Goal: Information Seeking & Learning: Learn about a topic

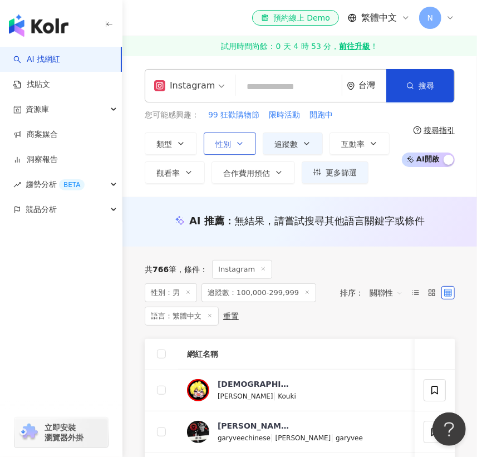
click at [227, 140] on span "性別" at bounding box center [224, 144] width 16 height 9
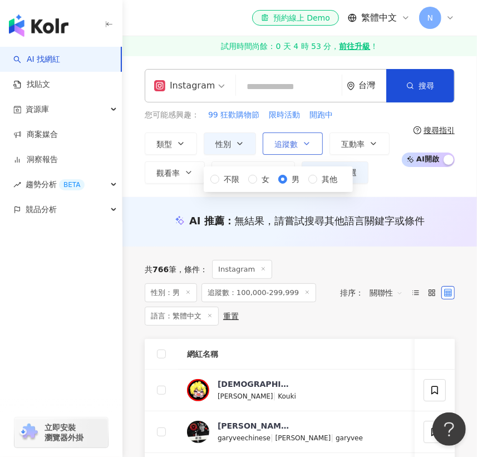
click at [287, 143] on span "追蹤數" at bounding box center [286, 144] width 23 height 9
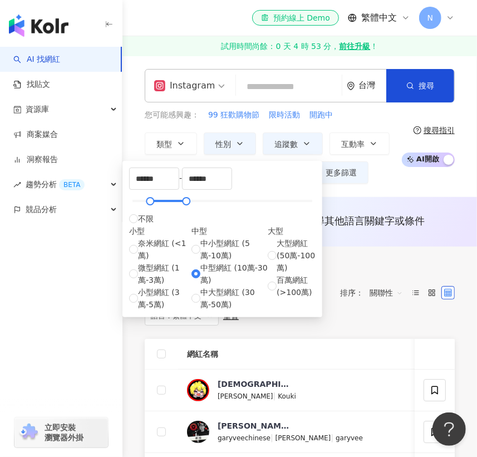
click at [245, 164] on div "****** - ****** 不限 小型 奈米網紅 (<1萬) 微型網紅 (1萬-3萬) 小型網紅 (3萬-5萬) 中型 中小型網紅 (5萬-10萬) 中型…" at bounding box center [223, 239] width 200 height 156
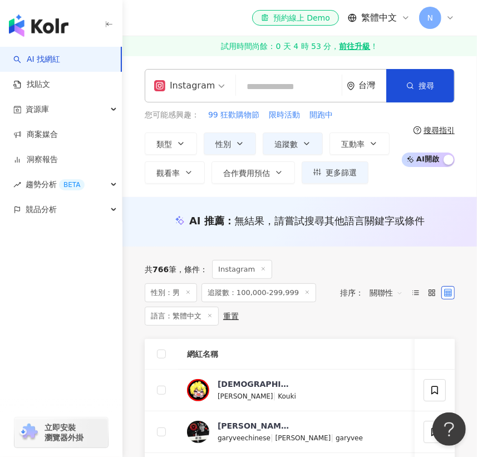
click at [390, 183] on div "類型 性別 追蹤數 互動率 觀看率 合作費用預估 更多篩選 不限 女 男 其他 ****** - ****** 不限 小型 奈米網紅 (<1萬) 微型網紅 (…" at bounding box center [270, 158] width 251 height 51
click at [355, 144] on span "互動率" at bounding box center [352, 144] width 23 height 9
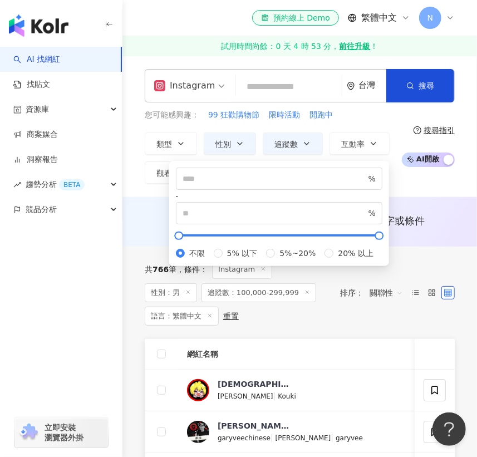
click at [355, 120] on div "您可能感興趣： 99 狂歡購物節 限時活動 開跑中" at bounding box center [270, 115] width 251 height 12
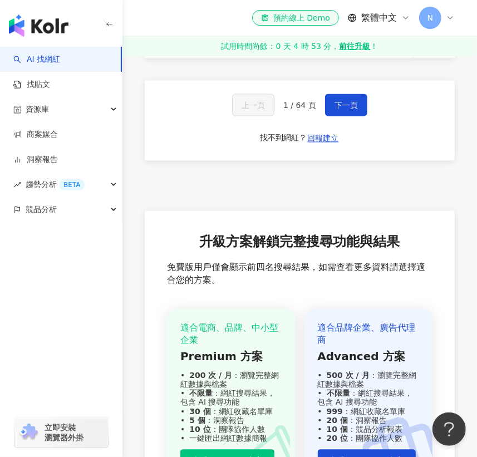
scroll to position [686, 0]
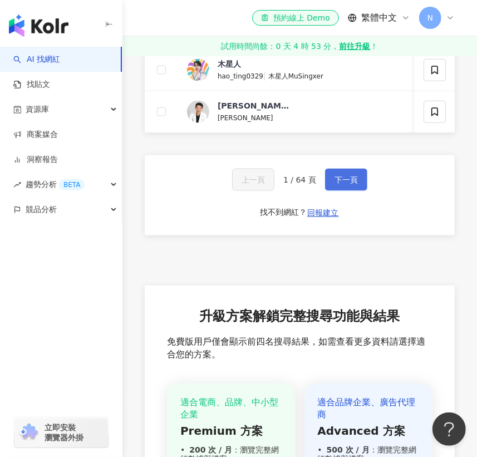
click at [351, 184] on span "下一頁" at bounding box center [346, 179] width 23 height 9
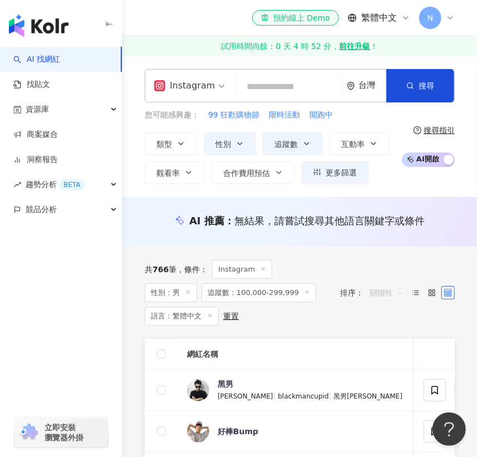
click at [389, 287] on span "關聯性" at bounding box center [386, 293] width 33 height 18
click at [388, 368] on div "互動率" at bounding box center [387, 372] width 28 height 12
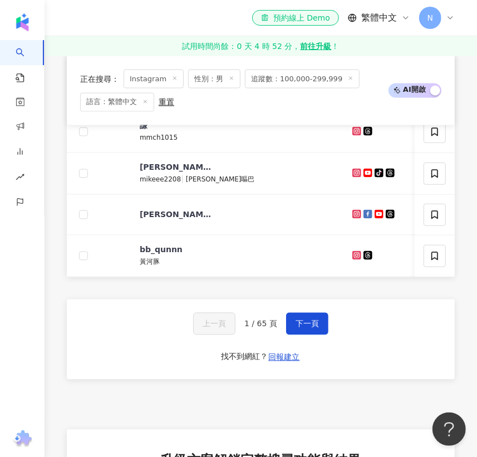
scroll to position [759, 0]
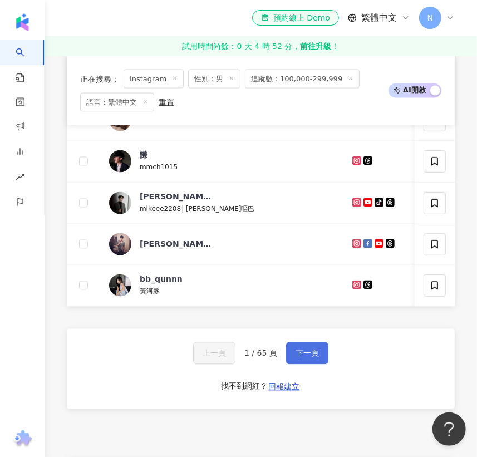
click at [320, 356] on button "下一頁" at bounding box center [307, 354] width 42 height 22
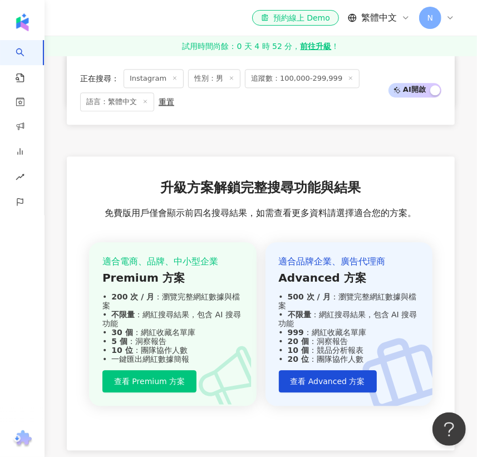
scroll to position [911, 0]
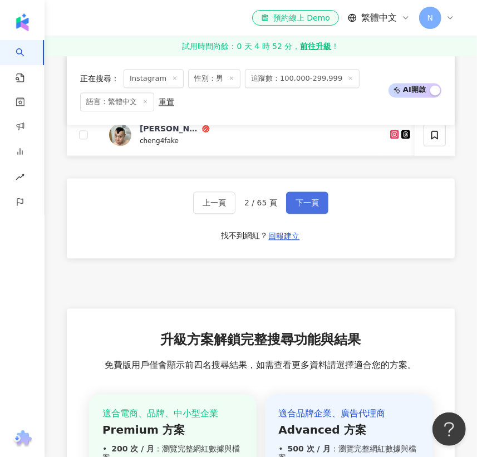
click at [315, 207] on span "下一頁" at bounding box center [307, 202] width 23 height 9
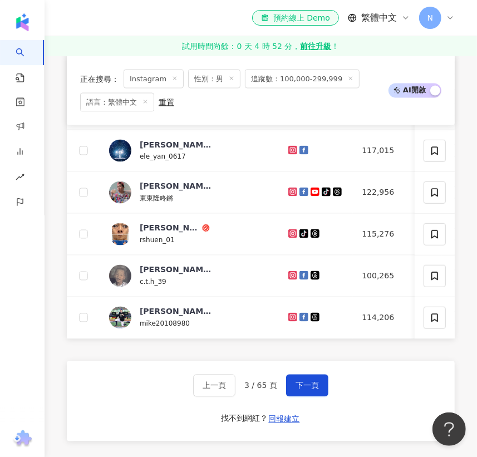
scroll to position [759, 0]
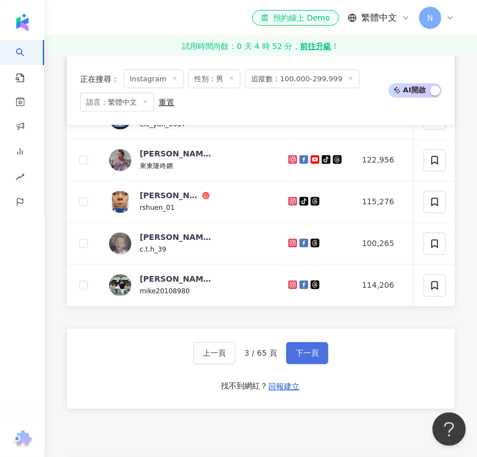
click at [317, 362] on button "下一頁" at bounding box center [307, 354] width 42 height 22
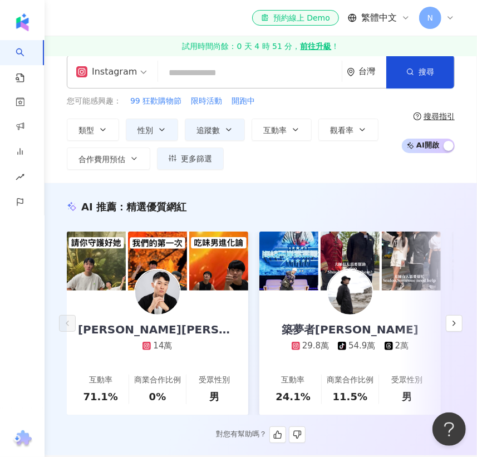
scroll to position [0, 0]
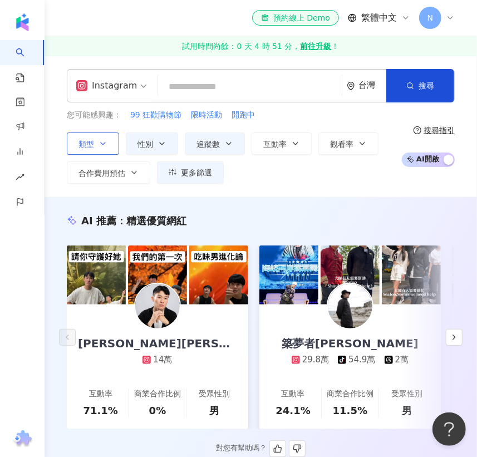
click at [91, 140] on span "類型" at bounding box center [87, 144] width 16 height 9
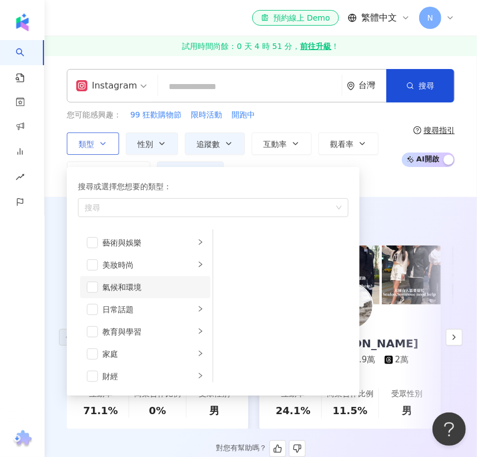
scroll to position [151, 0]
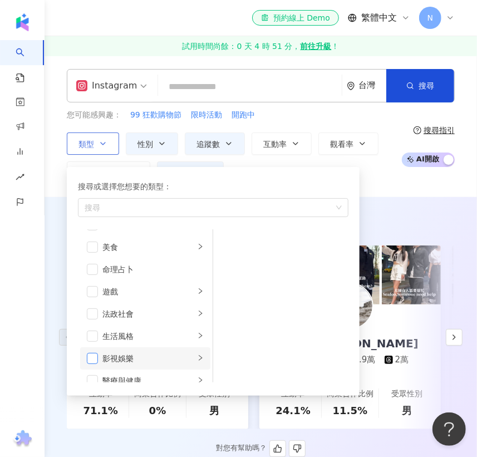
click at [91, 357] on span "button" at bounding box center [92, 358] width 11 height 11
click at [67, 133] on button "類型 搜尋或選擇您想要的類型： 影視娛樂 藝術與娛樂 美妝時尚 氣候和環境 日常話題 教育與學習 家庭 財經 美食 命理占卜 遊戲 法政社會 生活風格 影視娛…" at bounding box center [93, 144] width 52 height 22
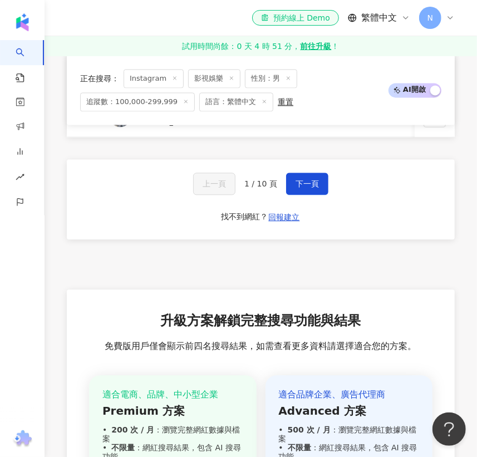
scroll to position [891, 0]
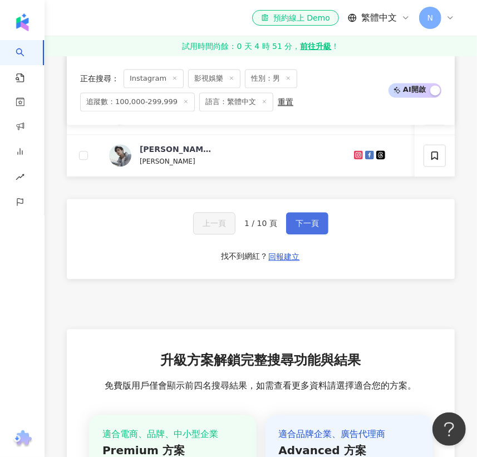
click at [303, 234] on button "下一頁" at bounding box center [307, 223] width 42 height 22
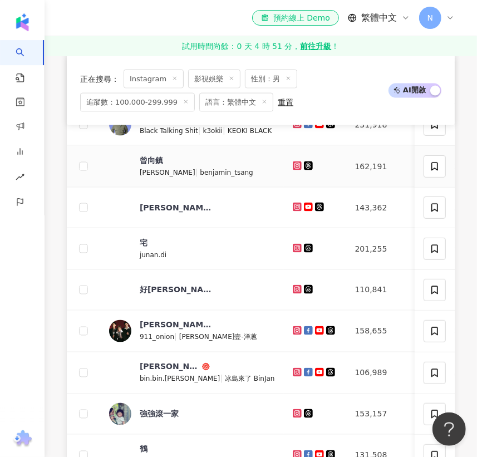
scroll to position [738, 0]
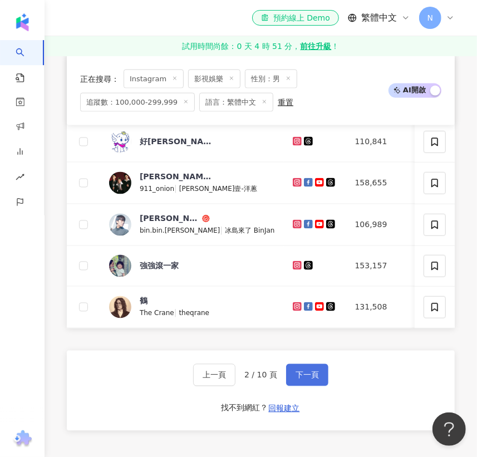
click at [302, 383] on button "下一頁" at bounding box center [307, 375] width 42 height 22
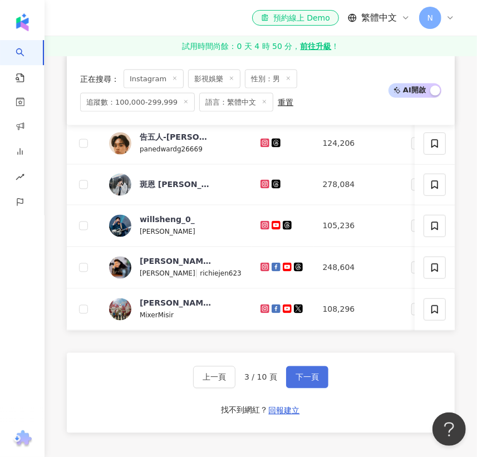
click at [301, 382] on span "下一頁" at bounding box center [307, 377] width 23 height 9
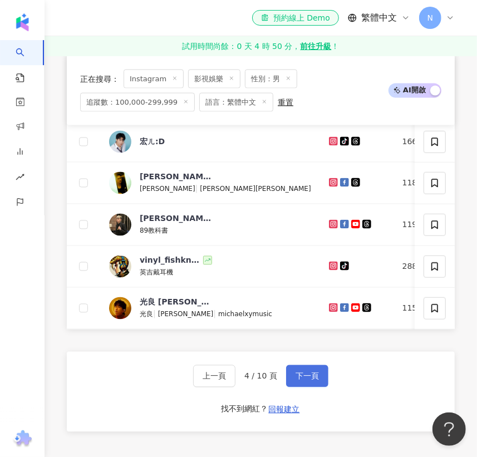
click at [306, 381] on span "下一頁" at bounding box center [307, 376] width 23 height 9
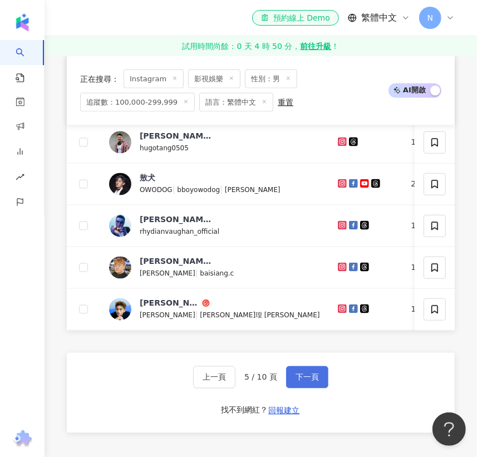
click at [314, 383] on button "下一頁" at bounding box center [307, 377] width 42 height 22
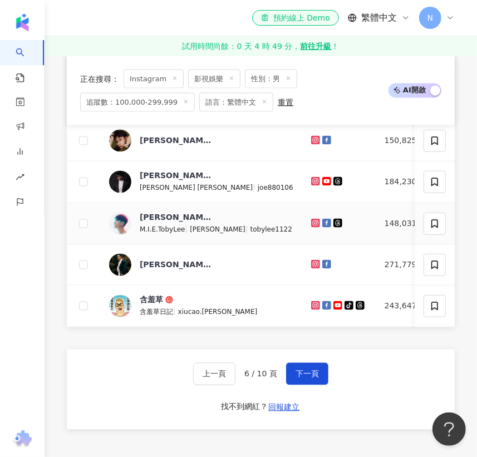
scroll to position [891, 0]
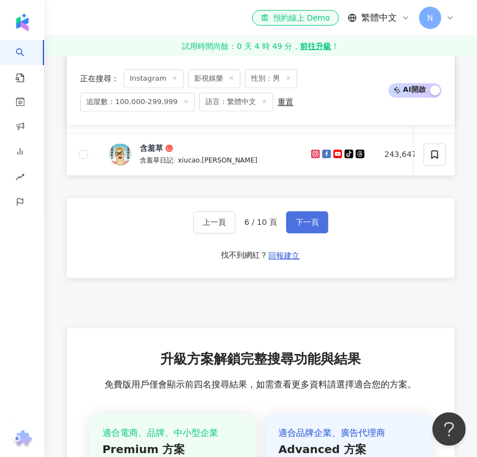
click at [305, 227] on button "下一頁" at bounding box center [307, 222] width 42 height 22
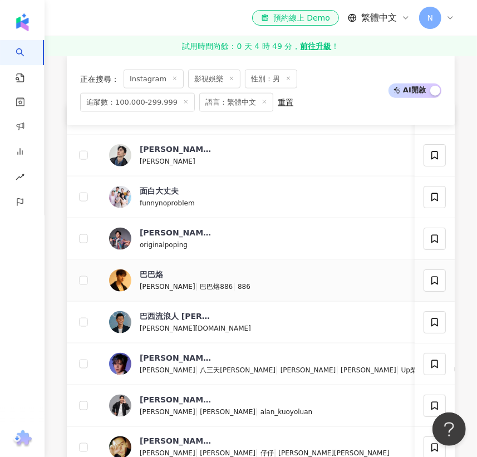
scroll to position [586, 0]
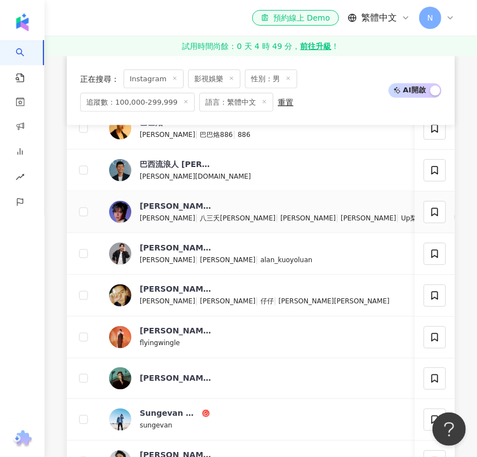
drag, startPoint x: 363, startPoint y: 220, endPoint x: 369, endPoint y: 220, distance: 6.1
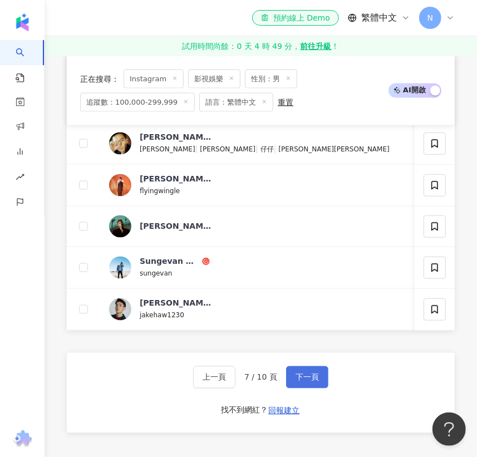
click at [320, 382] on button "下一頁" at bounding box center [307, 377] width 42 height 22
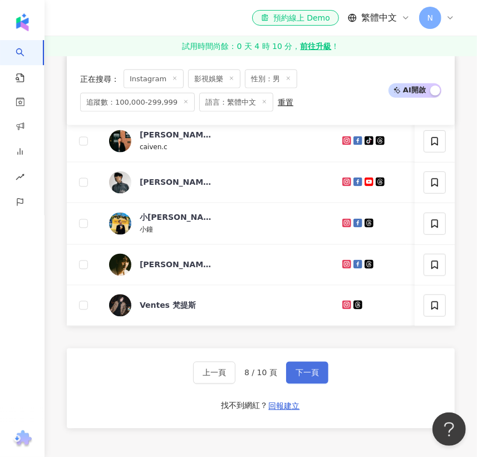
click at [300, 384] on button "下一頁" at bounding box center [307, 373] width 42 height 22
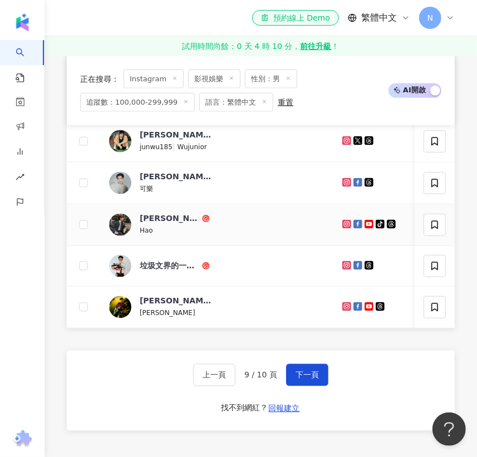
scroll to position [891, 0]
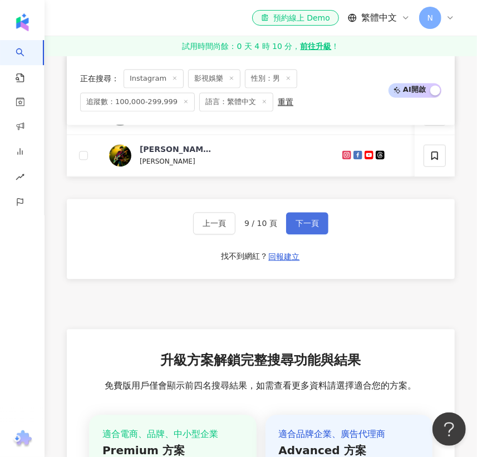
click at [306, 228] on span "下一頁" at bounding box center [307, 223] width 23 height 9
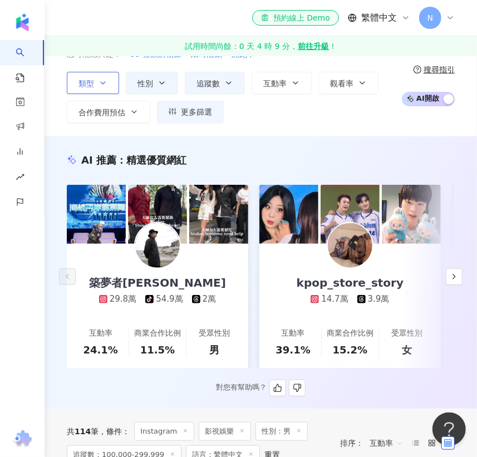
scroll to position [0, 0]
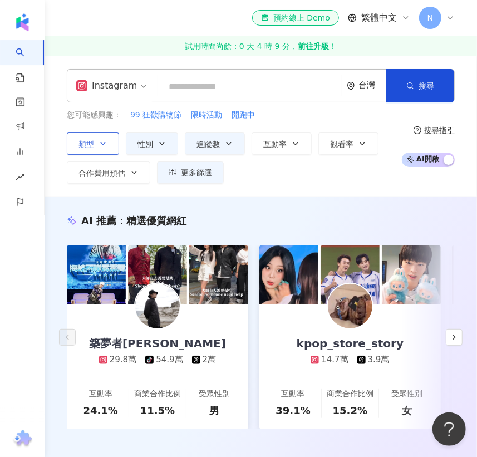
click at [99, 145] on icon "button" at bounding box center [103, 143] width 9 height 9
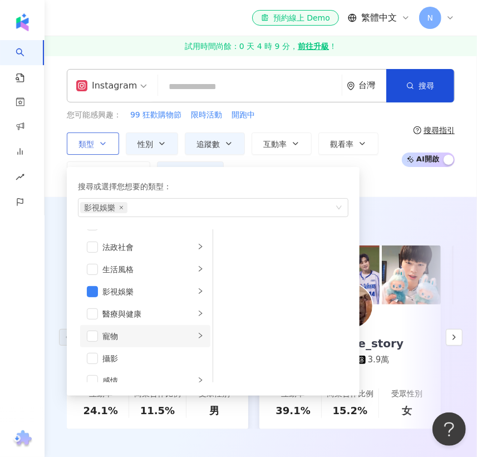
scroll to position [234, 0]
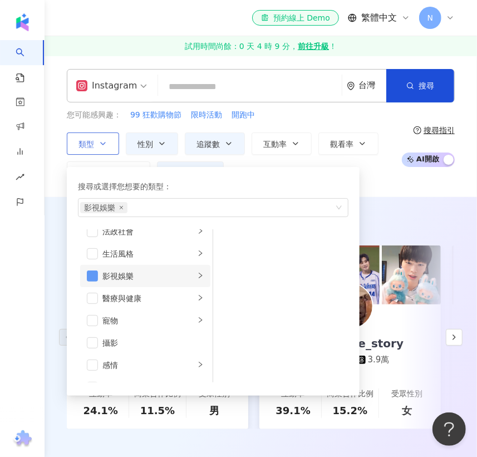
click at [92, 273] on span "button" at bounding box center [92, 276] width 11 height 11
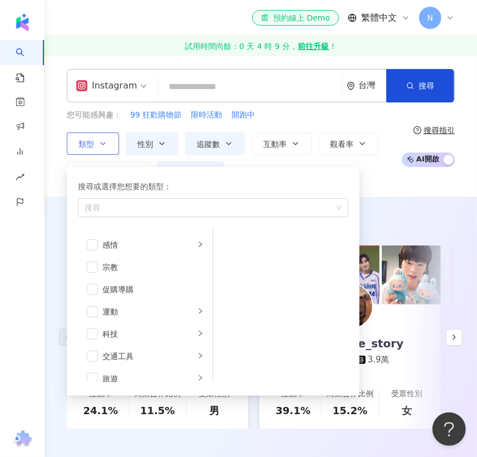
scroll to position [385, 0]
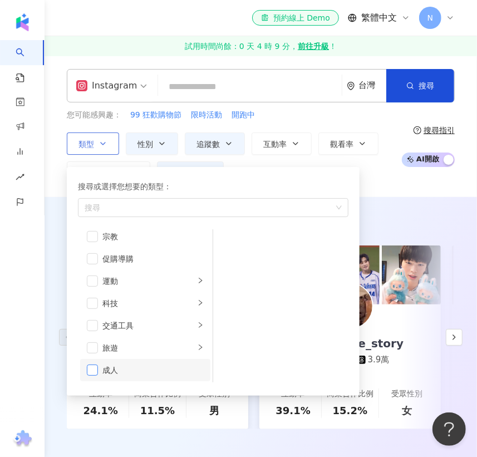
click at [97, 368] on span "button" at bounding box center [92, 370] width 11 height 11
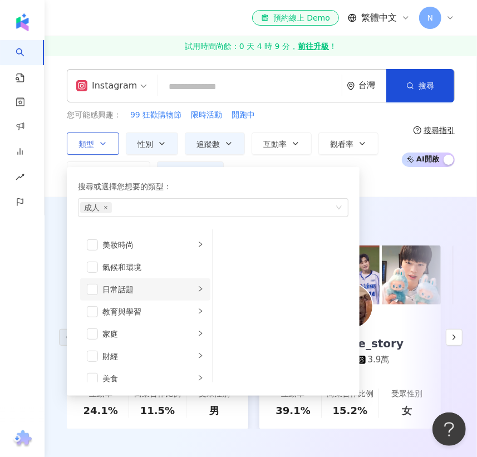
scroll to position [0, 0]
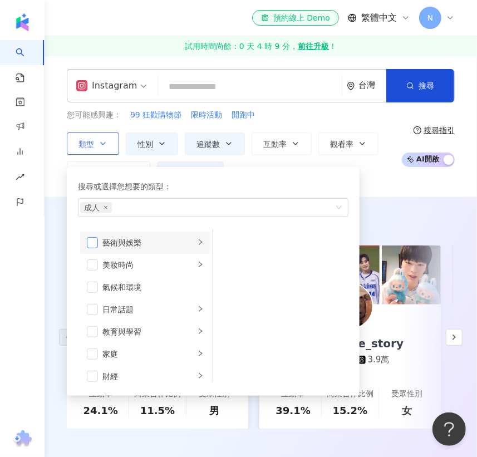
click at [95, 244] on span "button" at bounding box center [92, 242] width 11 height 11
click at [285, 276] on div "藝術與娛樂 美妝時尚 氣候和環境 日常話題 教育與學習 家庭 財經 美食 命理占卜 遊戲 法政社會 生活風格 影視娛樂 醫療與健康 寵物 攝影 感情 宗教 促…" at bounding box center [213, 305] width 271 height 153
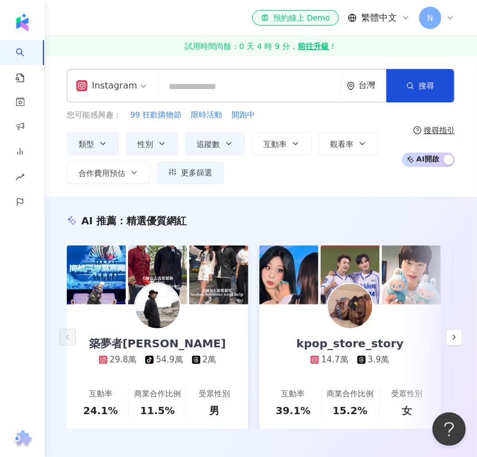
click at [397, 193] on div "Instagram 台灣 搜尋 您可能感興趣： 99 狂歡購物節 限時活動 開跑中 類型 搜尋或選擇您想要的類型： 成人 藝術與娛樂 藝術與娛樂 美妝時尚 氣…" at bounding box center [261, 126] width 433 height 141
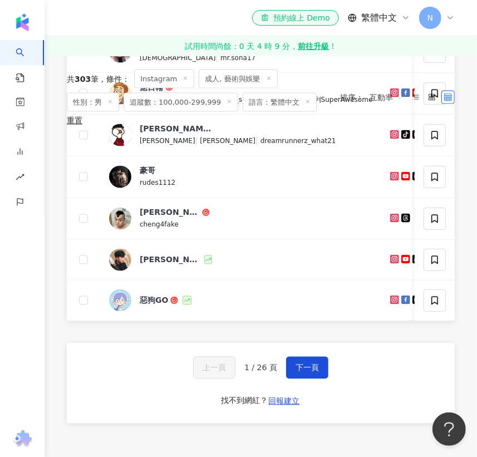
scroll to position [151, 0]
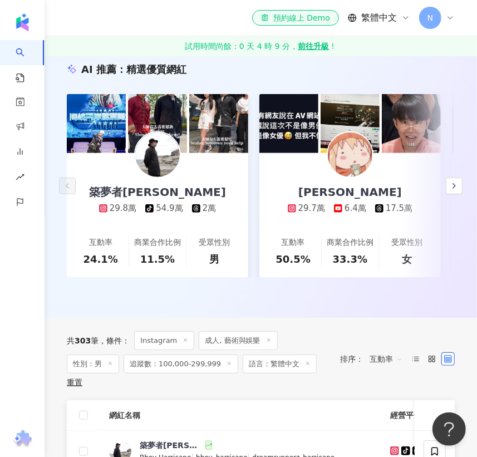
click at [386, 359] on span "互動率" at bounding box center [386, 359] width 33 height 18
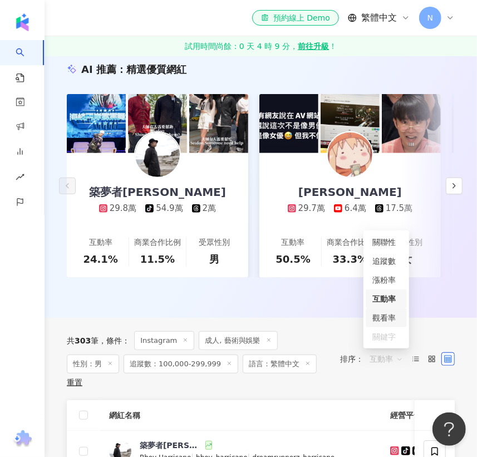
click at [389, 319] on div "觀看率" at bounding box center [387, 318] width 28 height 12
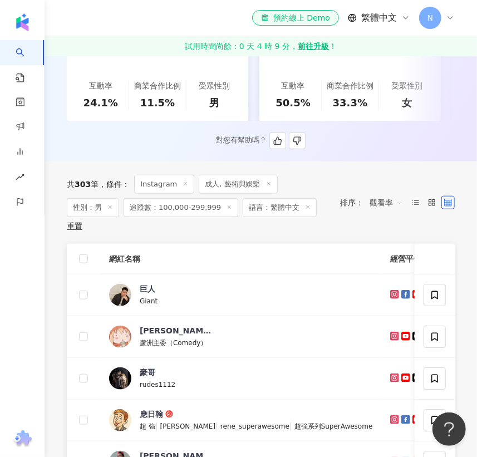
scroll to position [151, 0]
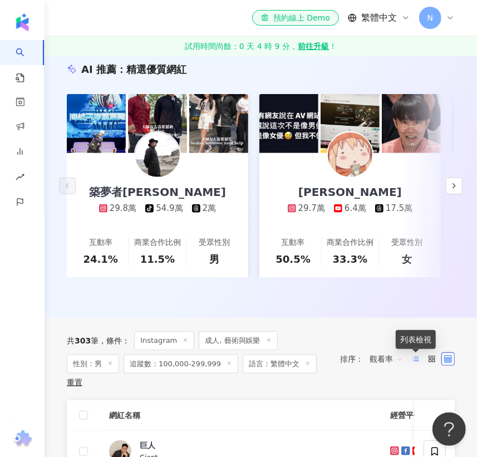
click at [417, 356] on icon at bounding box center [416, 359] width 8 height 8
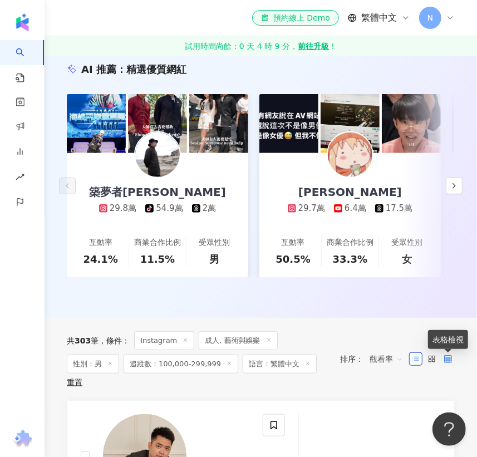
click at [449, 357] on icon at bounding box center [448, 359] width 8 height 8
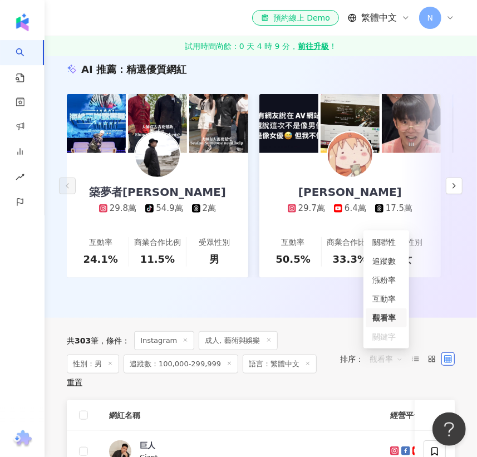
click at [381, 357] on span "觀看率" at bounding box center [386, 359] width 33 height 18
click at [378, 317] on div "觀看率" at bounding box center [387, 318] width 28 height 12
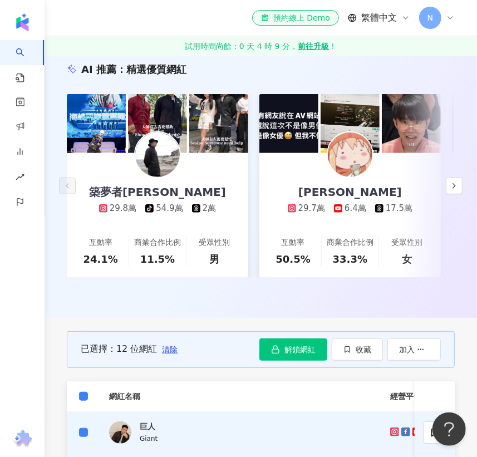
scroll to position [304, 0]
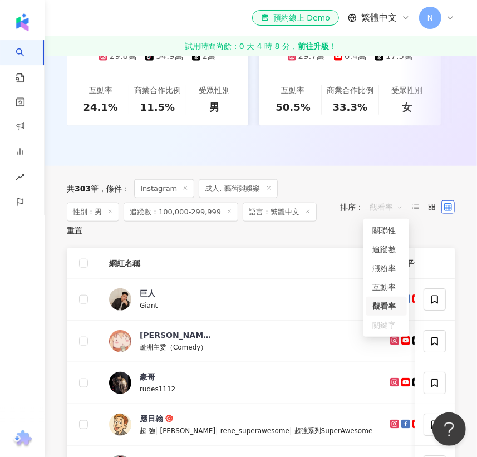
click at [380, 206] on span "觀看率" at bounding box center [386, 207] width 33 height 18
click at [388, 286] on div "互動率" at bounding box center [387, 287] width 28 height 12
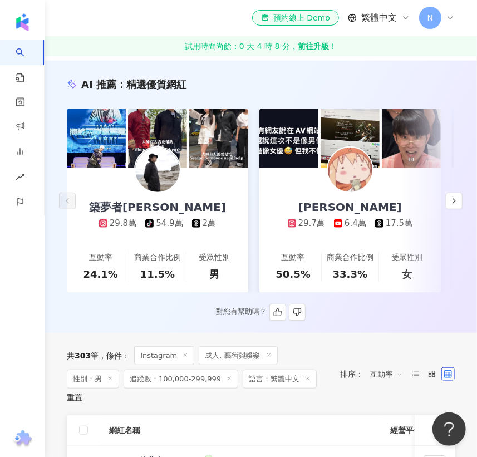
scroll to position [151, 0]
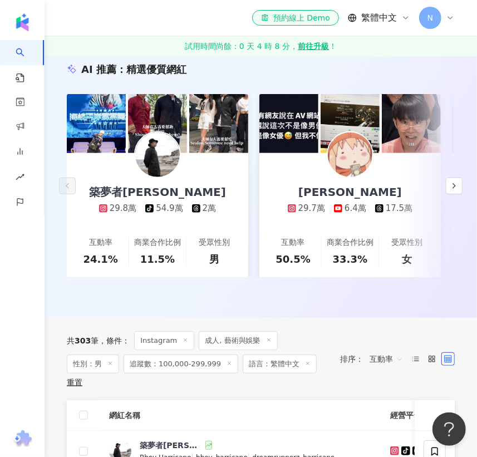
click at [392, 359] on span "互動率" at bounding box center [386, 359] width 33 height 18
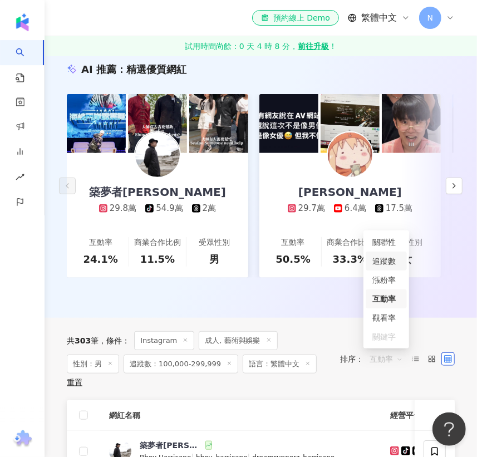
click at [388, 266] on div "追蹤數" at bounding box center [387, 261] width 28 height 12
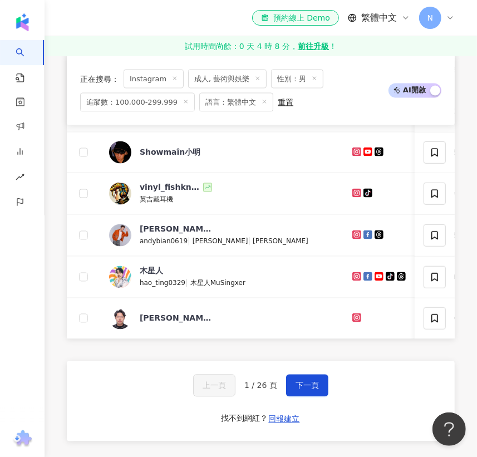
scroll to position [759, 0]
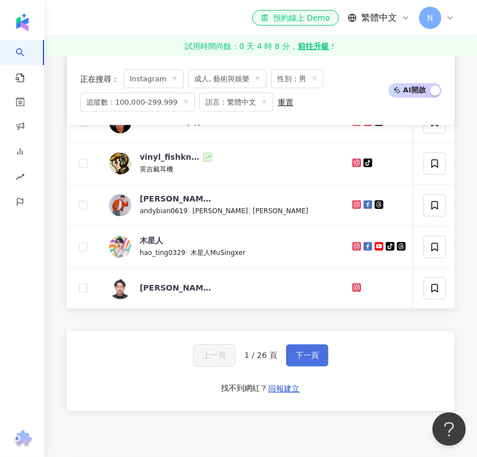
click at [311, 360] on span "下一頁" at bounding box center [307, 355] width 23 height 9
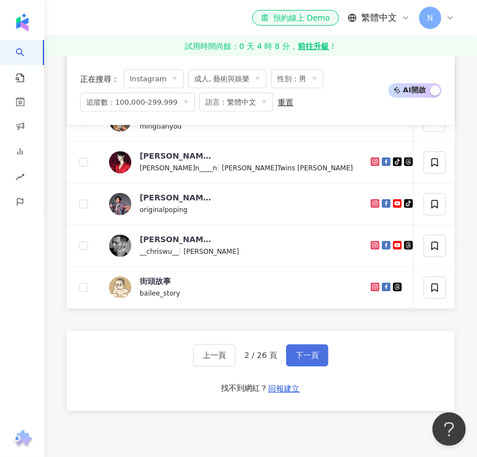
click at [304, 362] on button "下一頁" at bounding box center [307, 356] width 42 height 22
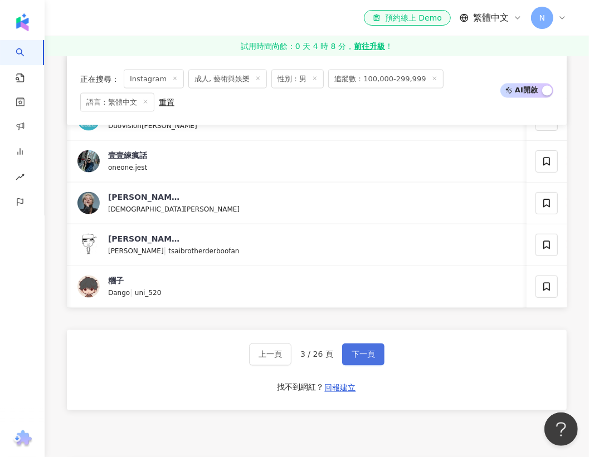
click at [370, 359] on span "下一頁" at bounding box center [362, 354] width 23 height 9
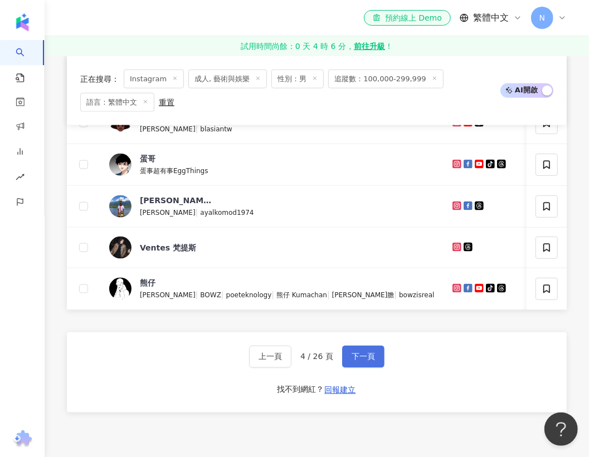
click at [366, 361] on span "下一頁" at bounding box center [362, 357] width 23 height 9
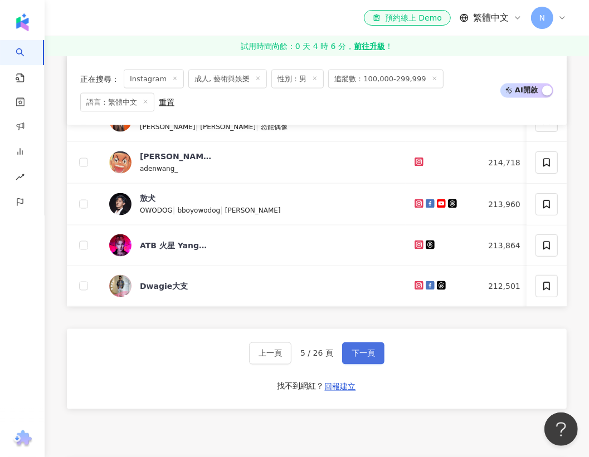
click at [369, 358] on span "下一頁" at bounding box center [362, 353] width 23 height 9
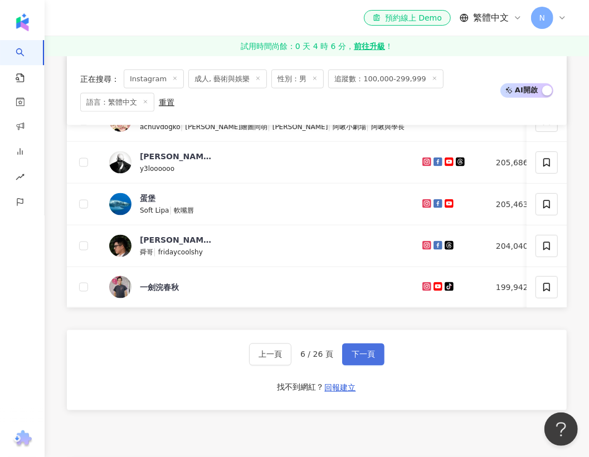
click at [374, 365] on button "下一頁" at bounding box center [363, 355] width 42 height 22
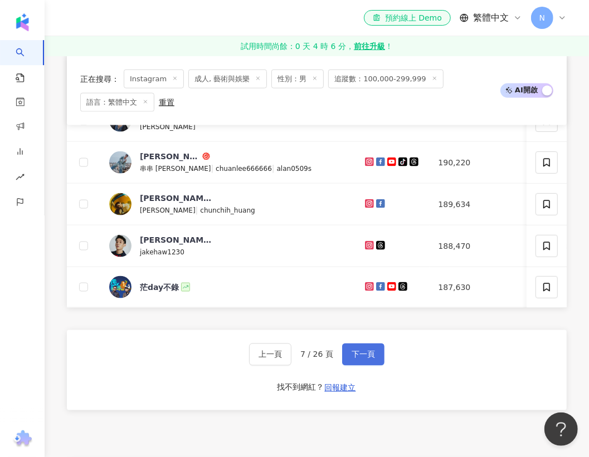
click at [364, 359] on span "下一頁" at bounding box center [362, 354] width 23 height 9
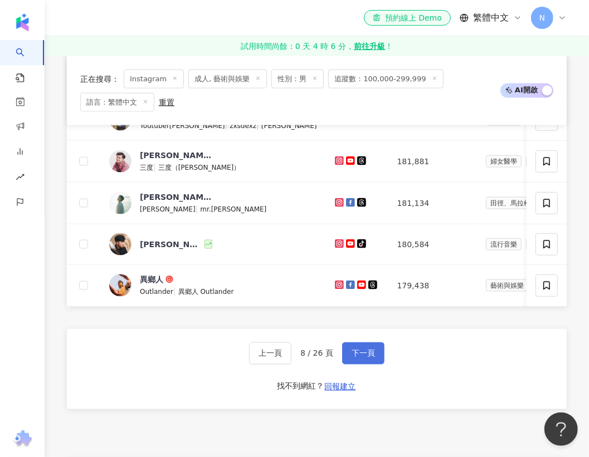
click at [376, 356] on button "下一頁" at bounding box center [363, 354] width 42 height 22
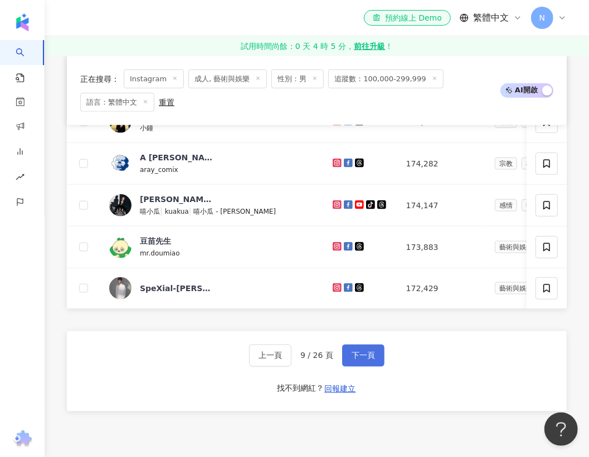
click at [370, 360] on span "下一頁" at bounding box center [362, 355] width 23 height 9
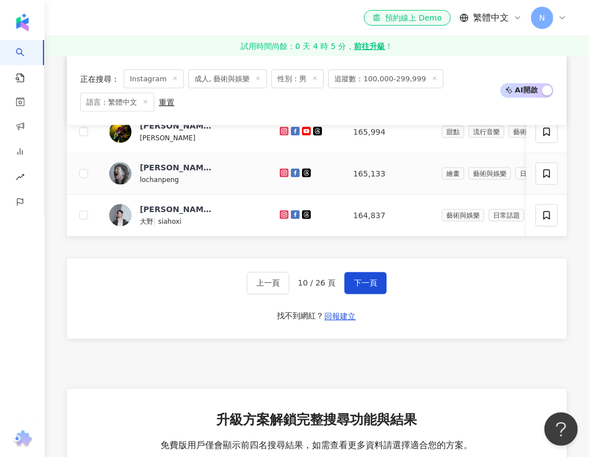
scroll to position [853, 0]
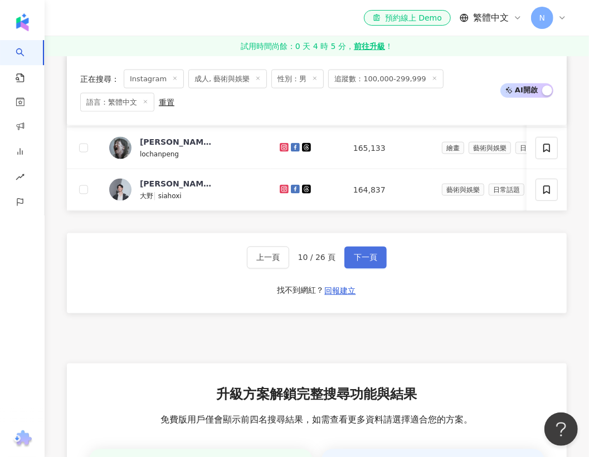
click at [356, 262] on span "下一頁" at bounding box center [365, 257] width 23 height 9
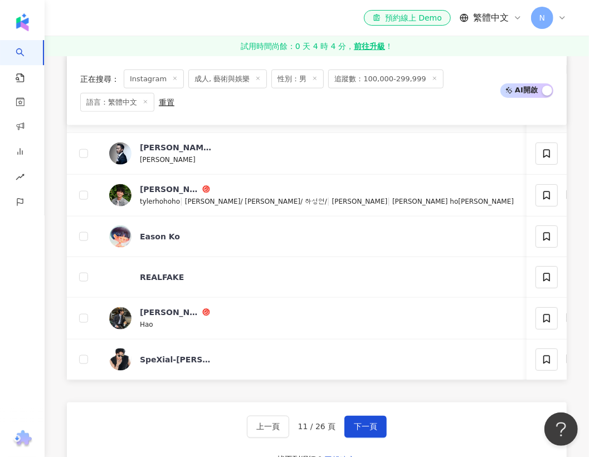
scroll to position [701, 0]
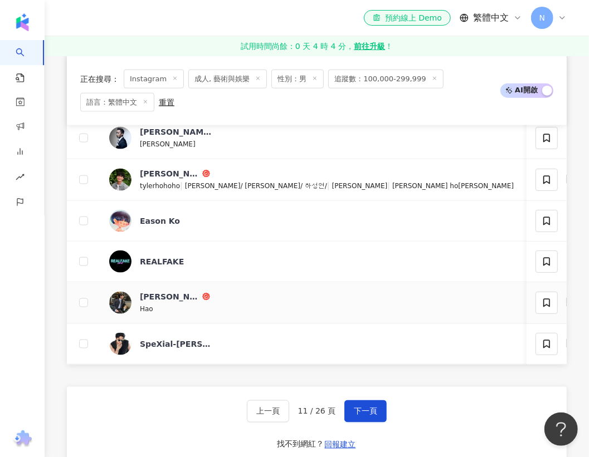
drag, startPoint x: 370, startPoint y: 309, endPoint x: 377, endPoint y: 310, distance: 6.7
click at [369, 416] on span "下一頁" at bounding box center [365, 411] width 23 height 9
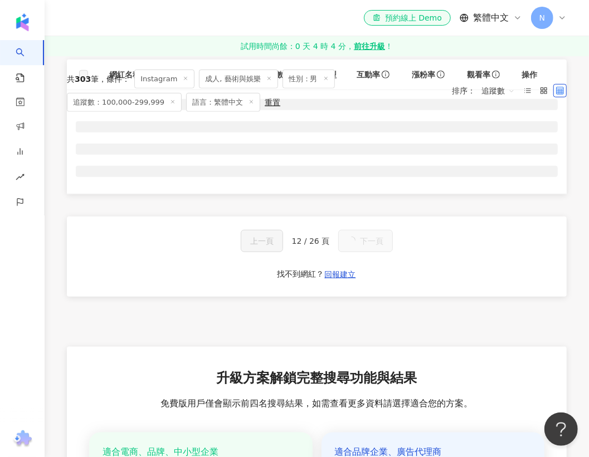
scroll to position [397, 0]
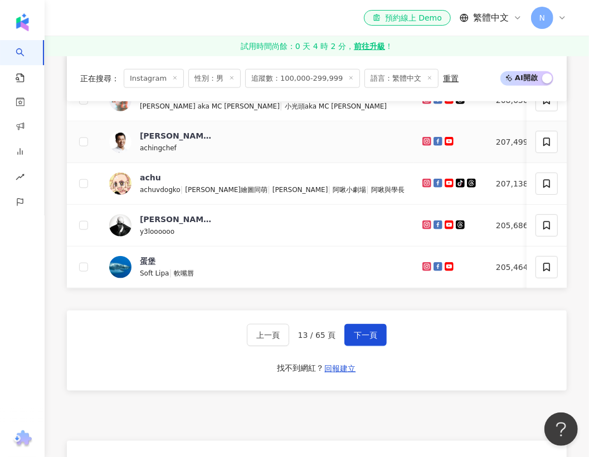
scroll to position [594, 0]
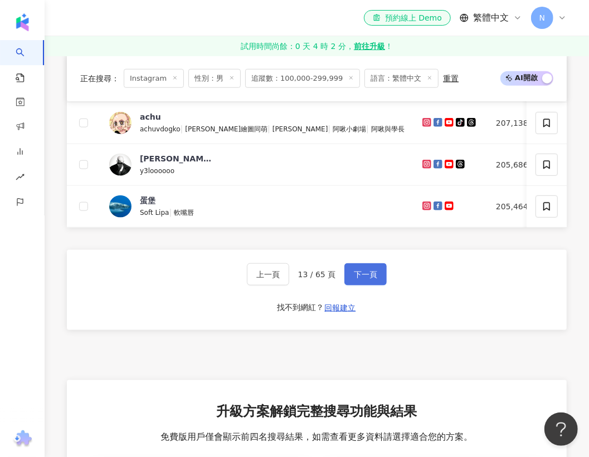
click at [360, 279] on span "下一頁" at bounding box center [365, 274] width 23 height 9
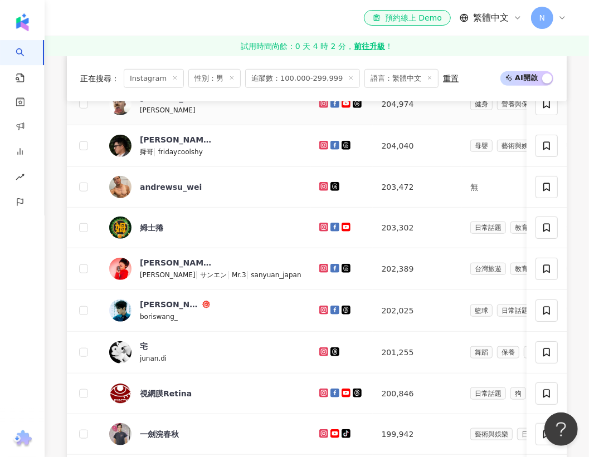
scroll to position [290, 0]
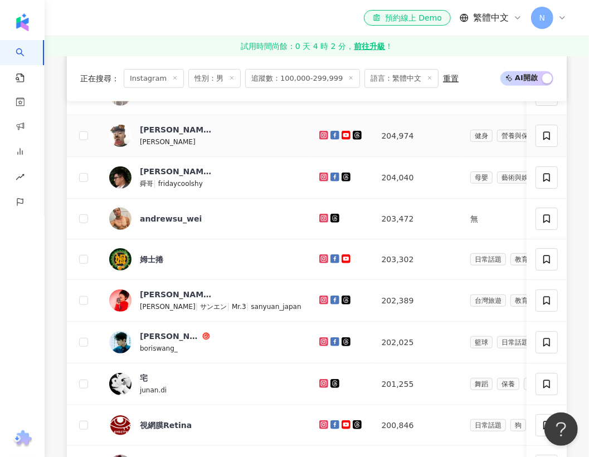
drag, startPoint x: 317, startPoint y: 148, endPoint x: 325, endPoint y: 153, distance: 9.6
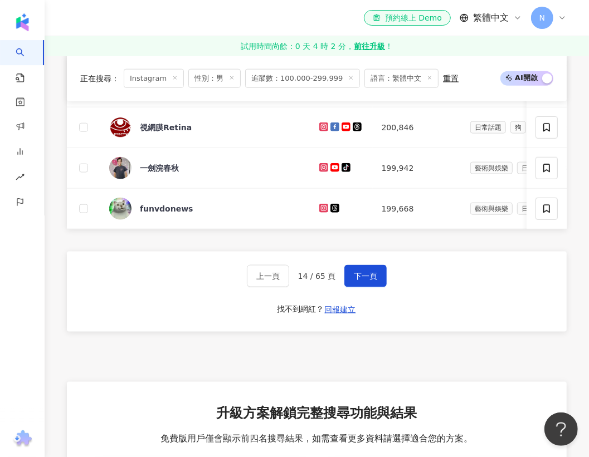
scroll to position [594, 0]
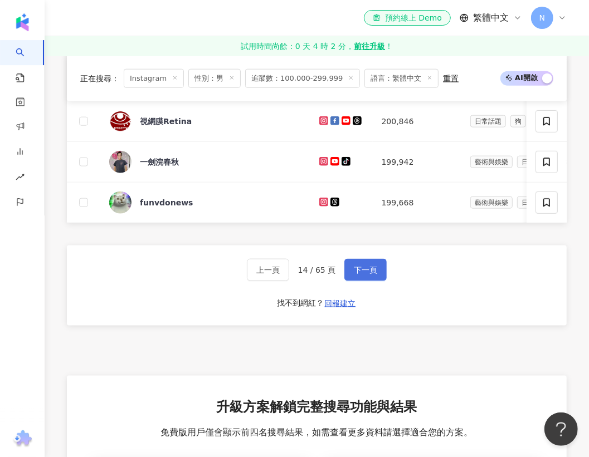
click at [358, 269] on button "下一頁" at bounding box center [365, 270] width 42 height 22
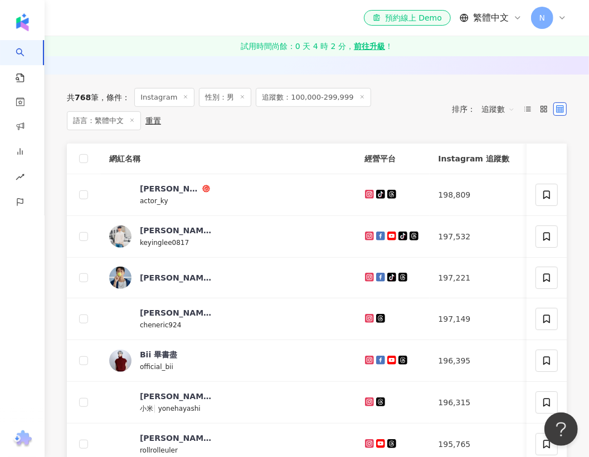
scroll to position [139, 0]
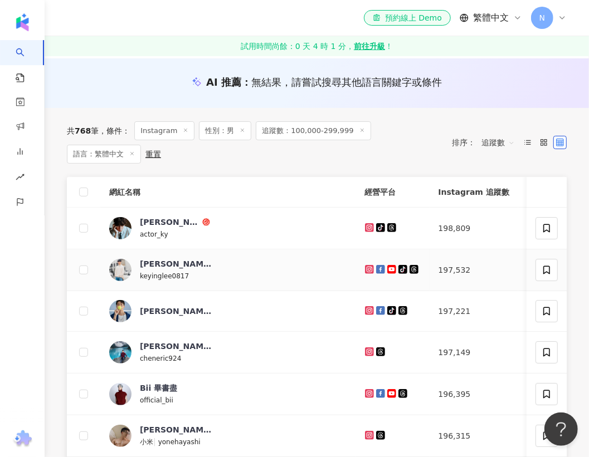
drag, startPoint x: 283, startPoint y: 261, endPoint x: 290, endPoint y: 258, distance: 6.7
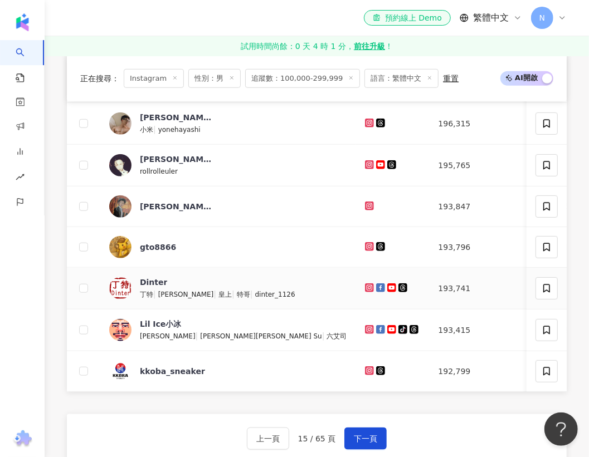
scroll to position [442, 0]
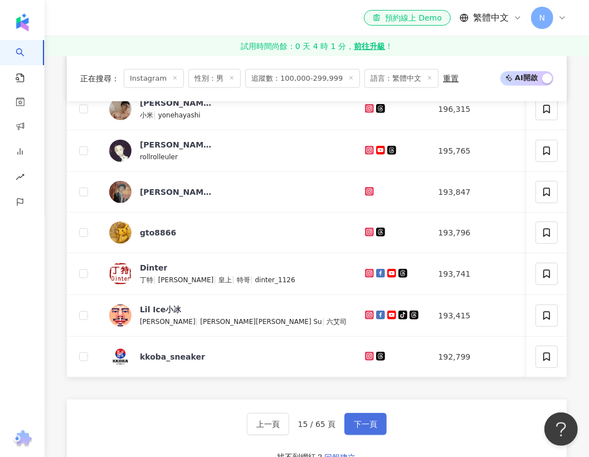
click at [357, 423] on button "下一頁" at bounding box center [365, 424] width 42 height 22
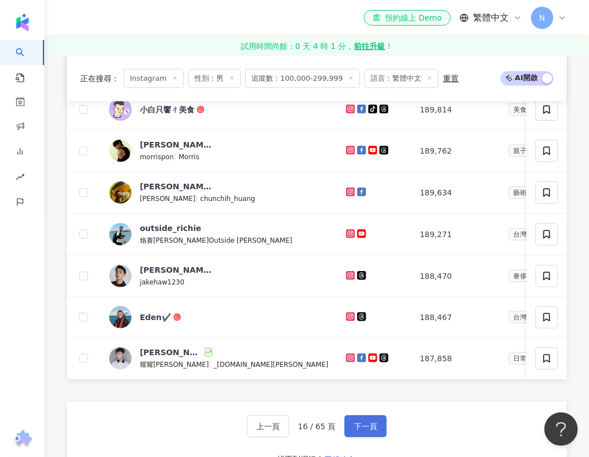
click at [369, 430] on span "下一頁" at bounding box center [365, 426] width 23 height 9
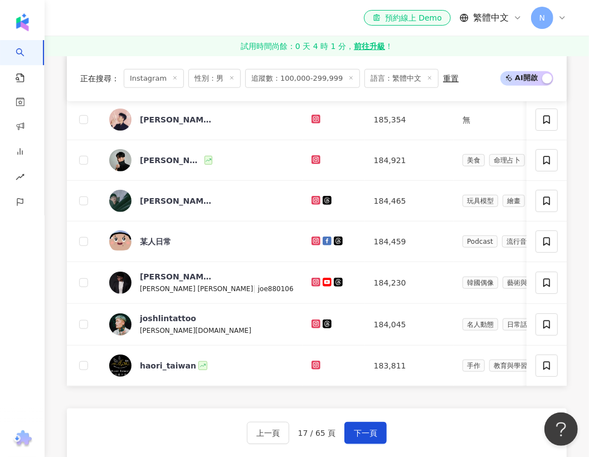
scroll to position [277, 0]
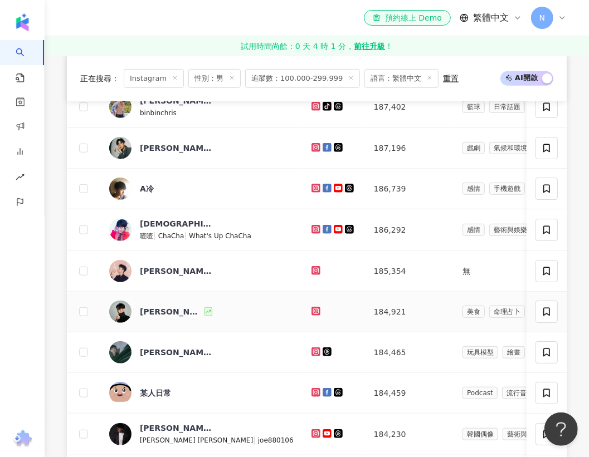
drag, startPoint x: 267, startPoint y: 309, endPoint x: 126, endPoint y: 265, distance: 146.9
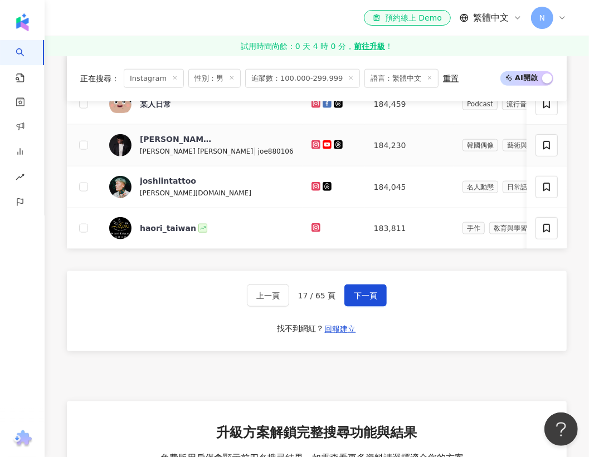
scroll to position [581, 0]
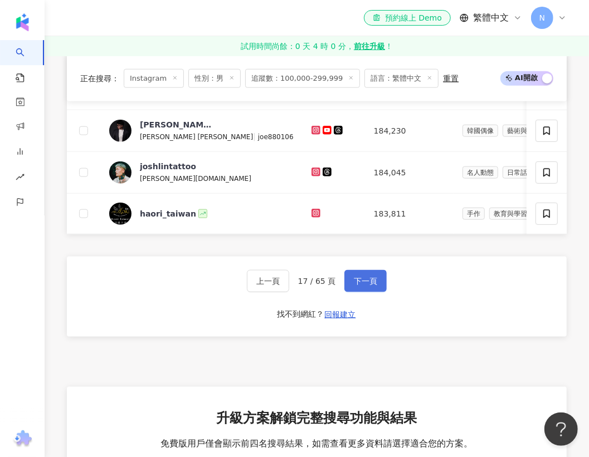
click at [355, 286] on span "下一頁" at bounding box center [365, 281] width 23 height 9
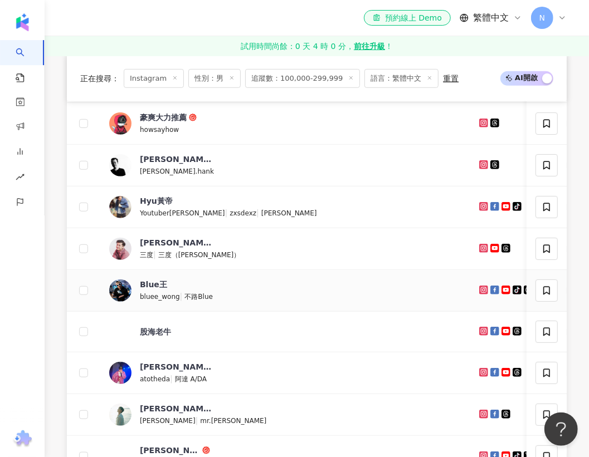
scroll to position [456, 0]
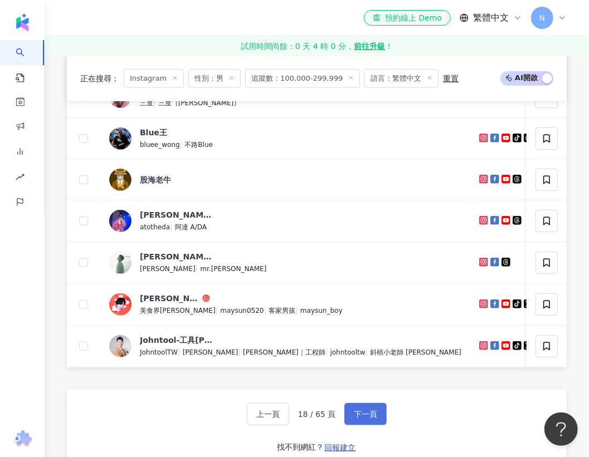
click at [364, 419] on span "下一頁" at bounding box center [365, 414] width 23 height 9
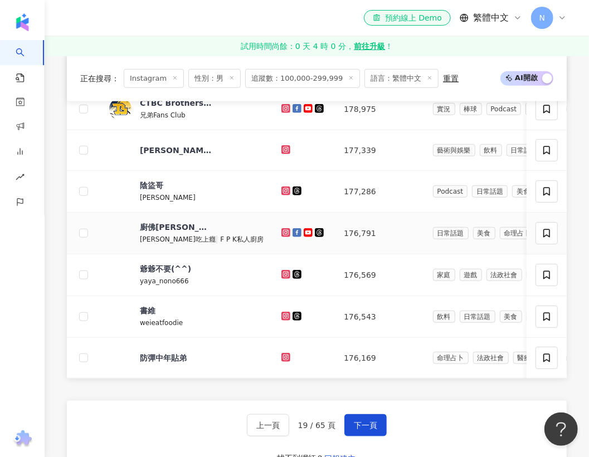
scroll to position [594, 0]
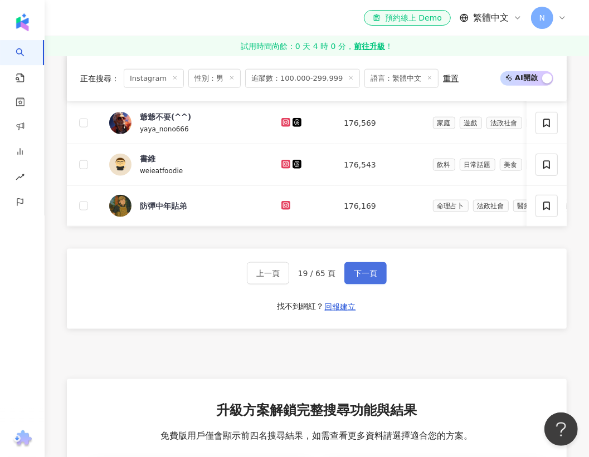
click at [360, 271] on button "下一頁" at bounding box center [365, 273] width 42 height 22
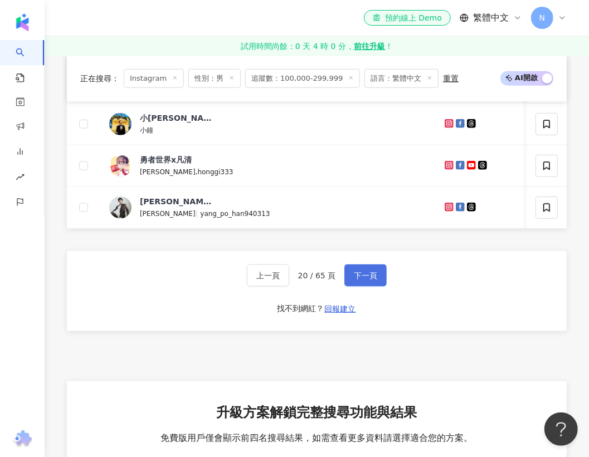
click at [365, 280] on span "下一頁" at bounding box center [365, 275] width 23 height 9
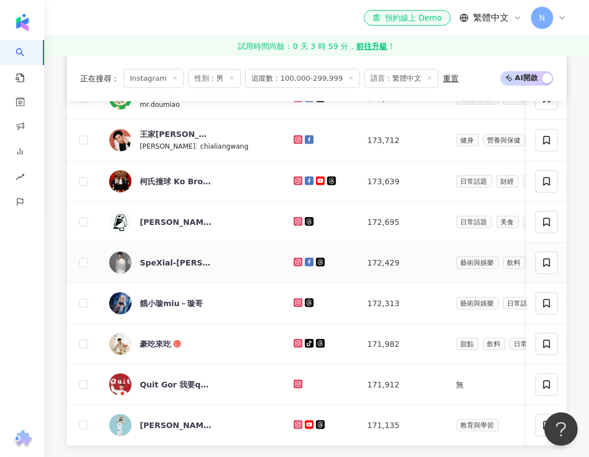
scroll to position [522, 0]
